Goal: Check status: Check status

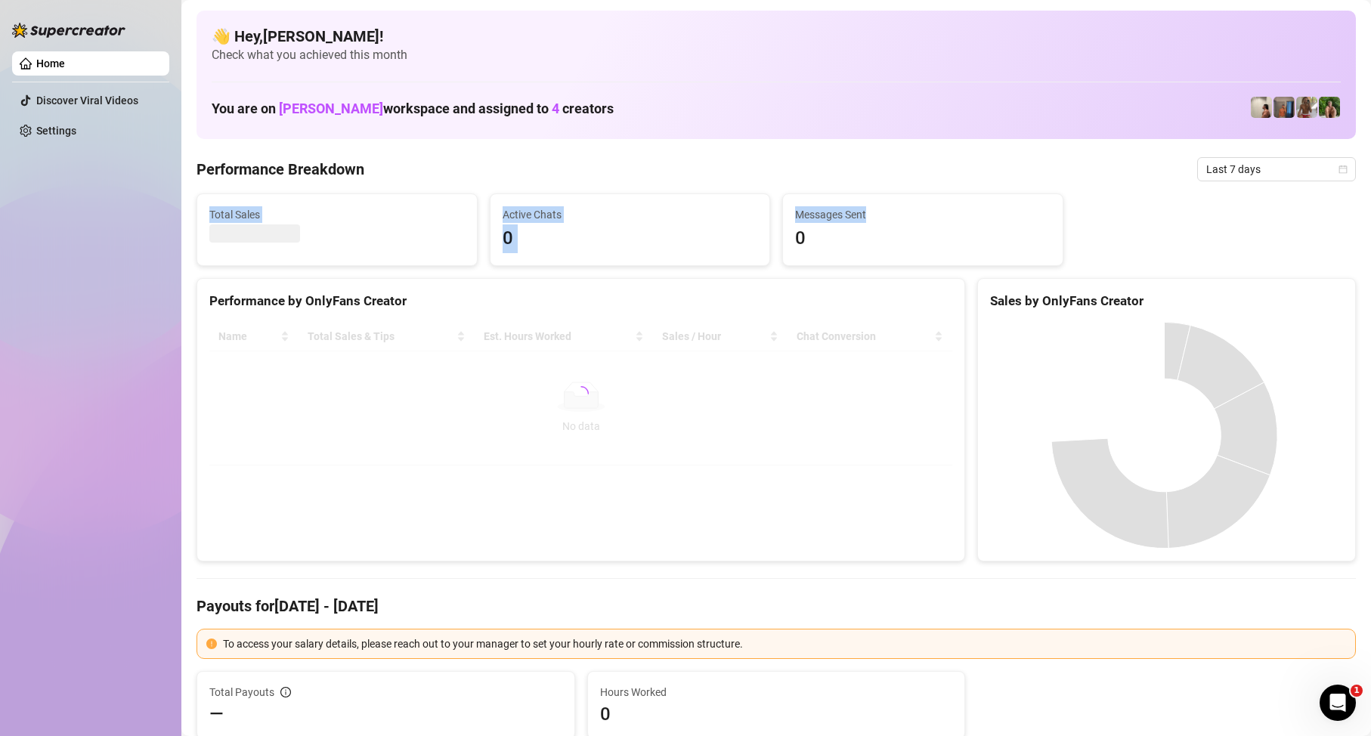
click at [1230, 176] on span "Last 7 days" at bounding box center [1276, 169] width 141 height 23
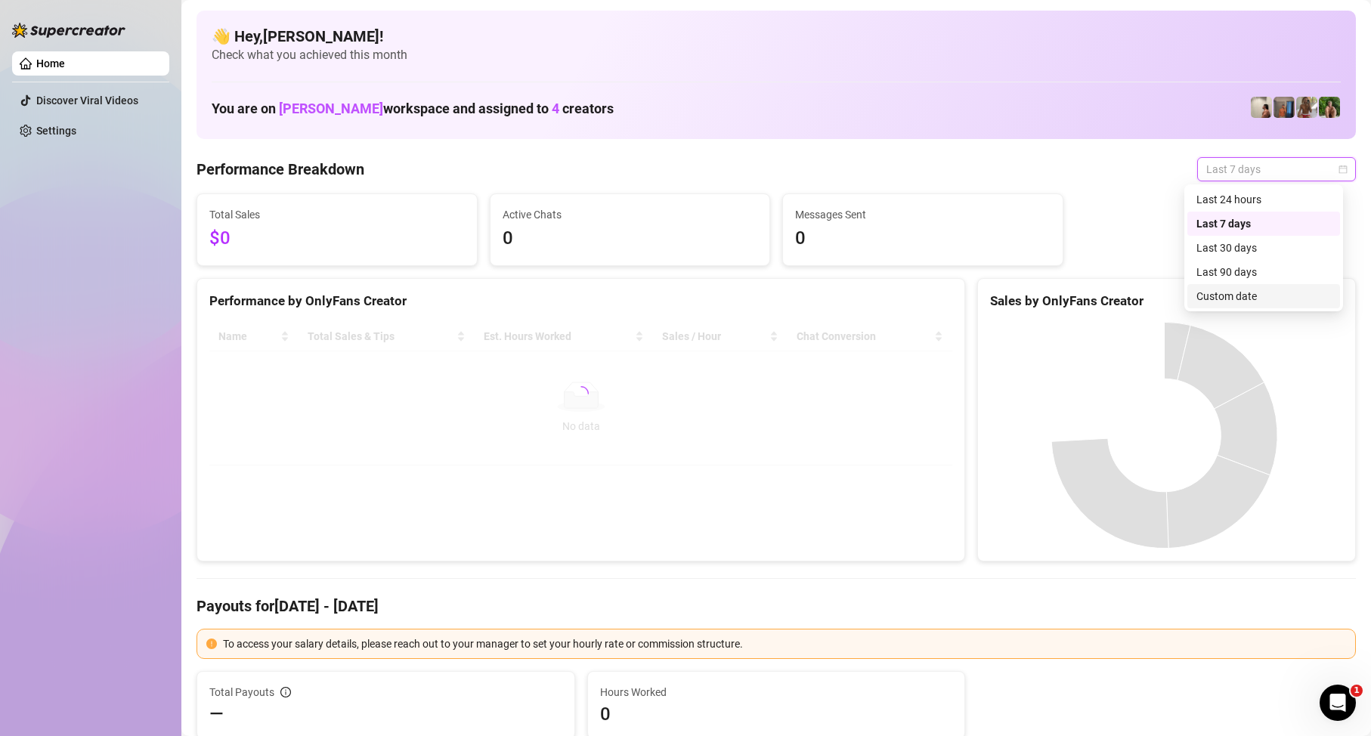
click at [1258, 289] on div "Custom date" at bounding box center [1263, 296] width 135 height 17
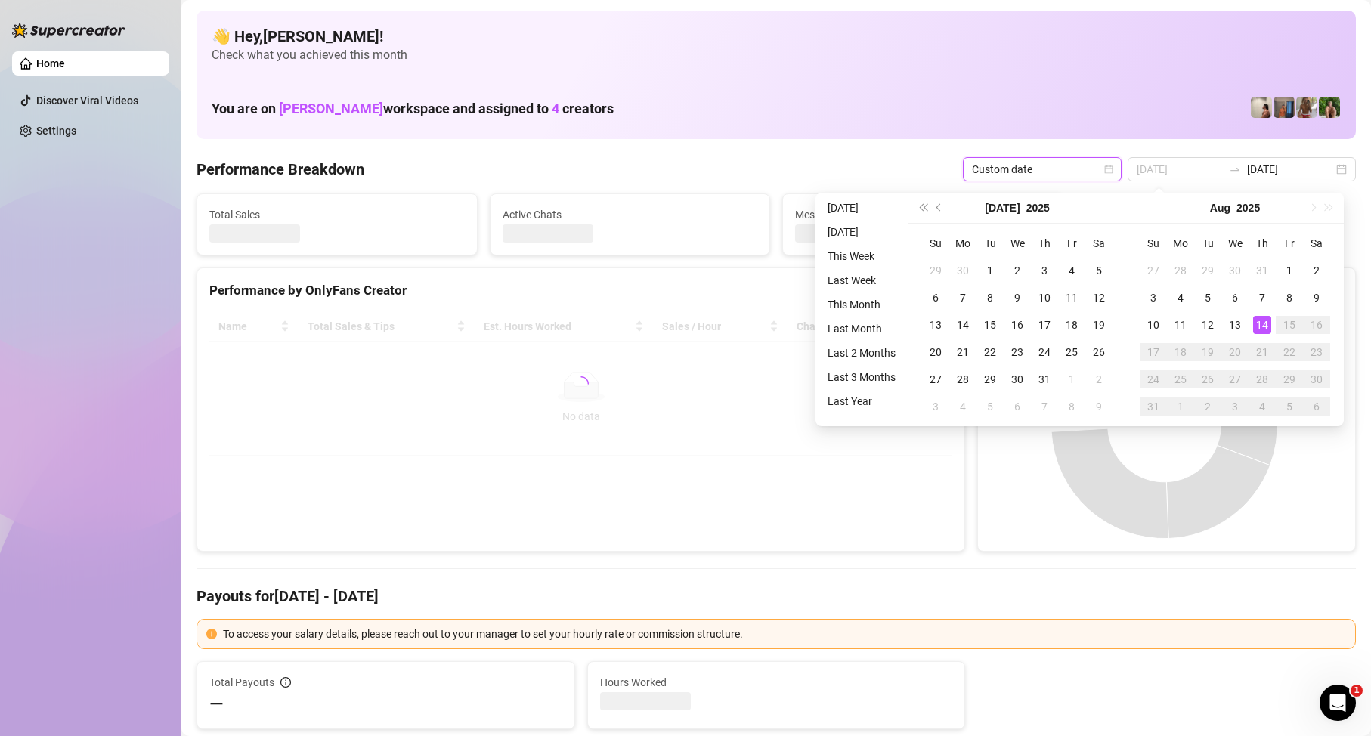
type input "[DATE]"
click at [1260, 326] on div "14" at bounding box center [1262, 325] width 18 height 18
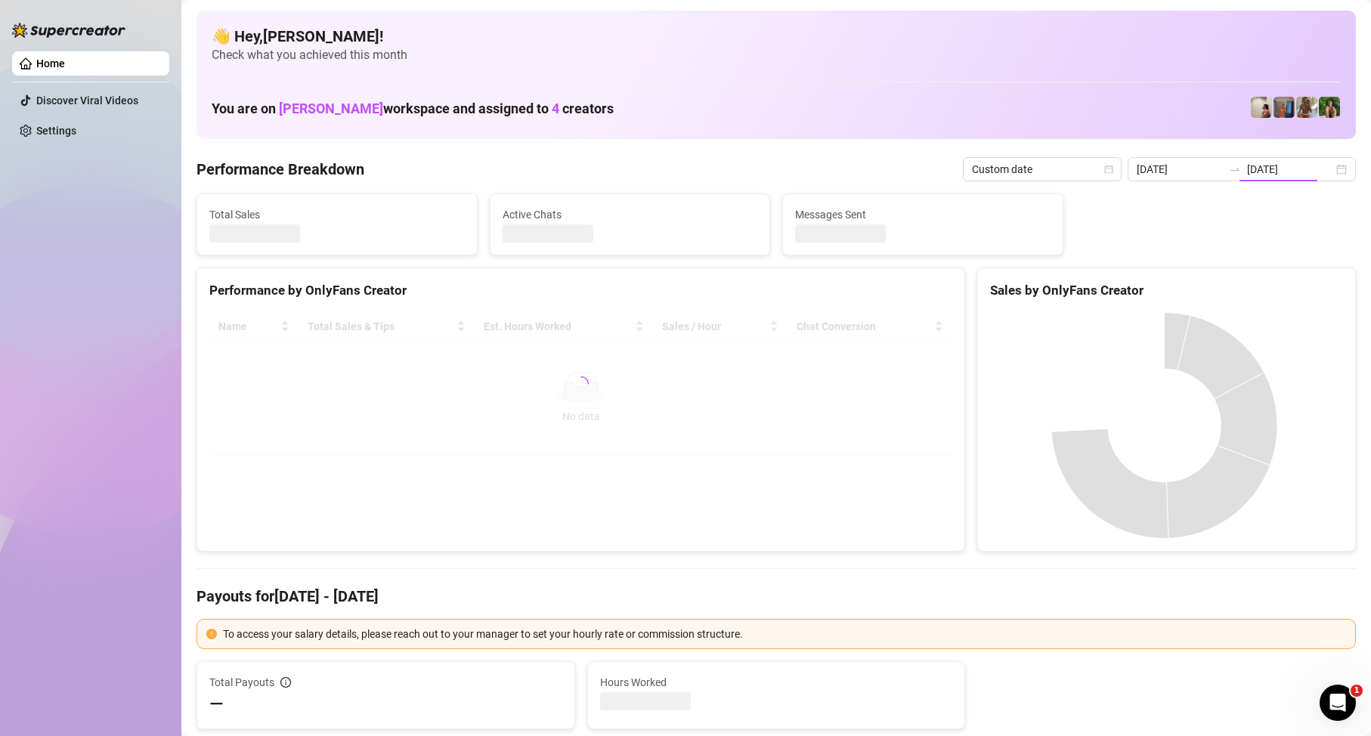
type input "[DATE]"
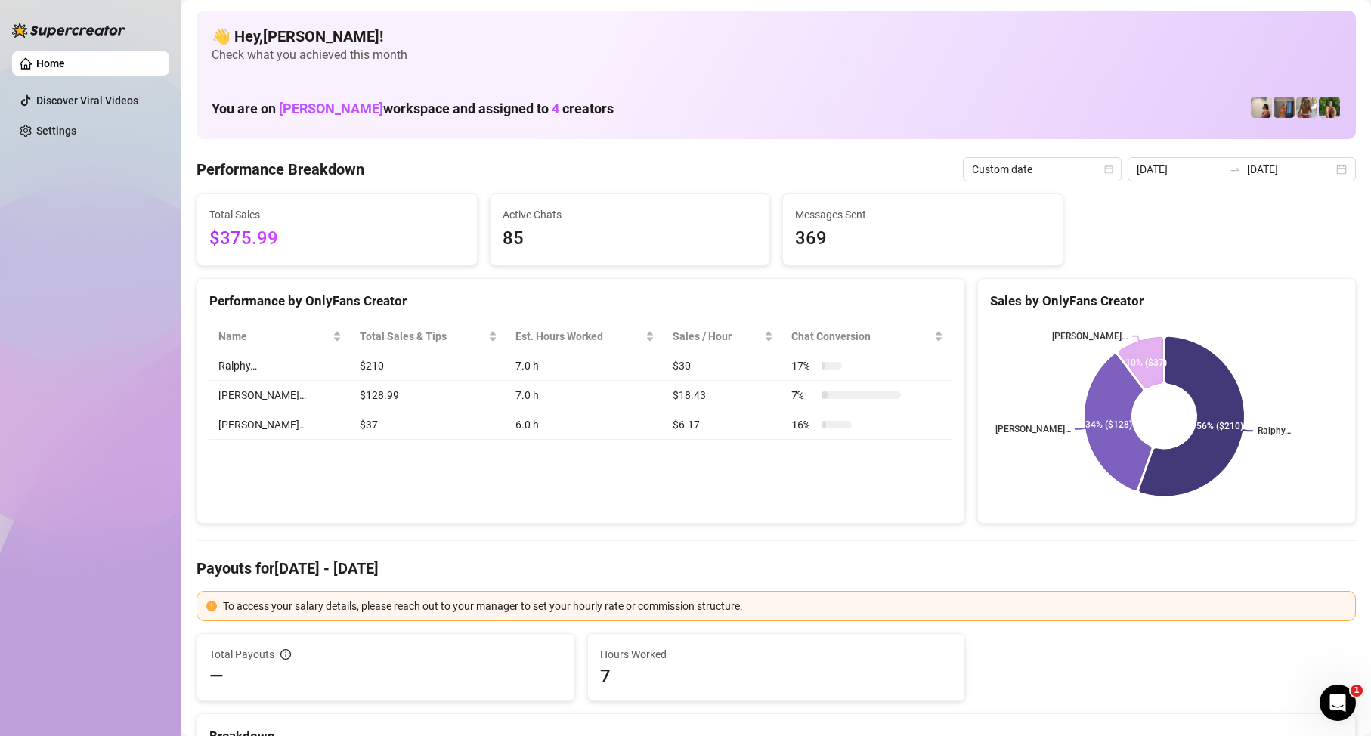
drag, startPoint x: 494, startPoint y: 481, endPoint x: 500, endPoint y: 459, distance: 22.0
click at [497, 481] on div "Performance by OnlyFans Creator Name Total Sales & Tips Est. Hours Worked Sales…" at bounding box center [580, 401] width 769 height 246
click at [478, 486] on div "Performance by OnlyFans Creator Name Total Sales & Tips Est. Hours Worked Sales…" at bounding box center [580, 401] width 769 height 246
click at [468, 490] on div "Performance by OnlyFans Creator Name Total Sales & Tips Est. Hours Worked Sales…" at bounding box center [580, 401] width 769 height 246
